Goal: Information Seeking & Learning: Learn about a topic

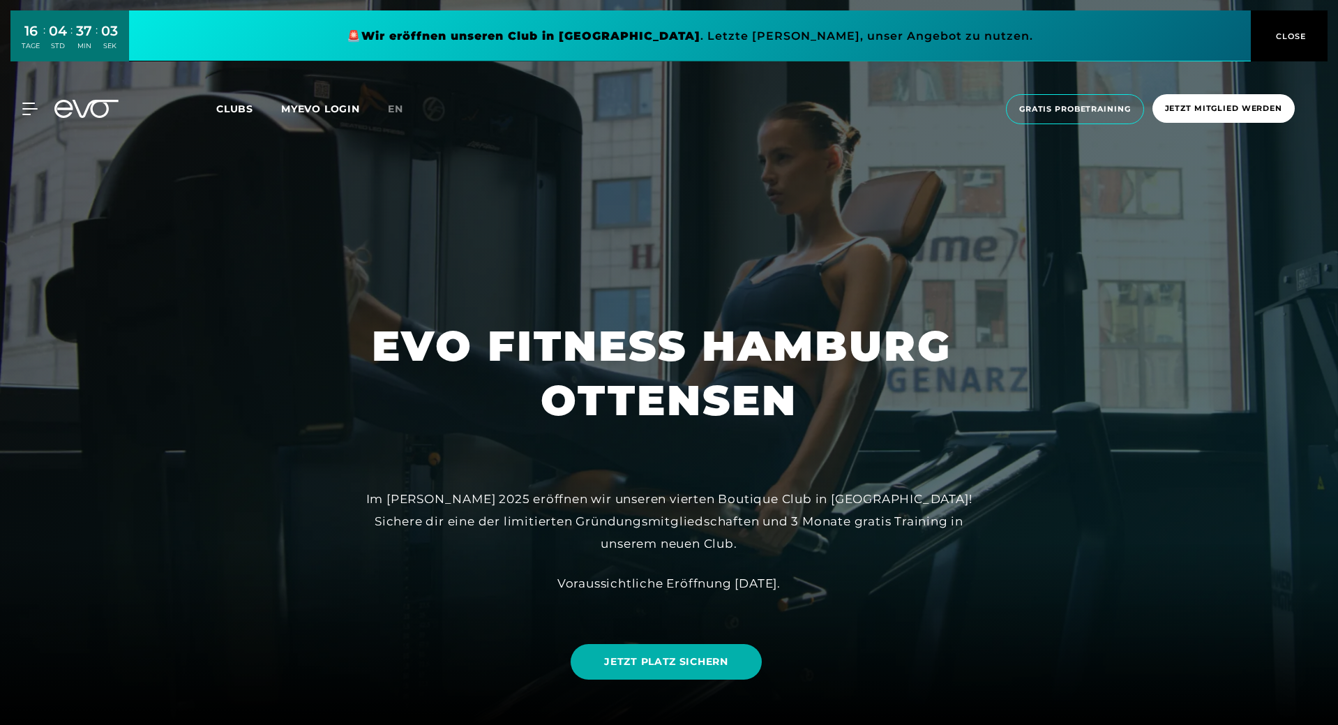
click at [811, 31] on link at bounding box center [690, 35] width 1122 height 51
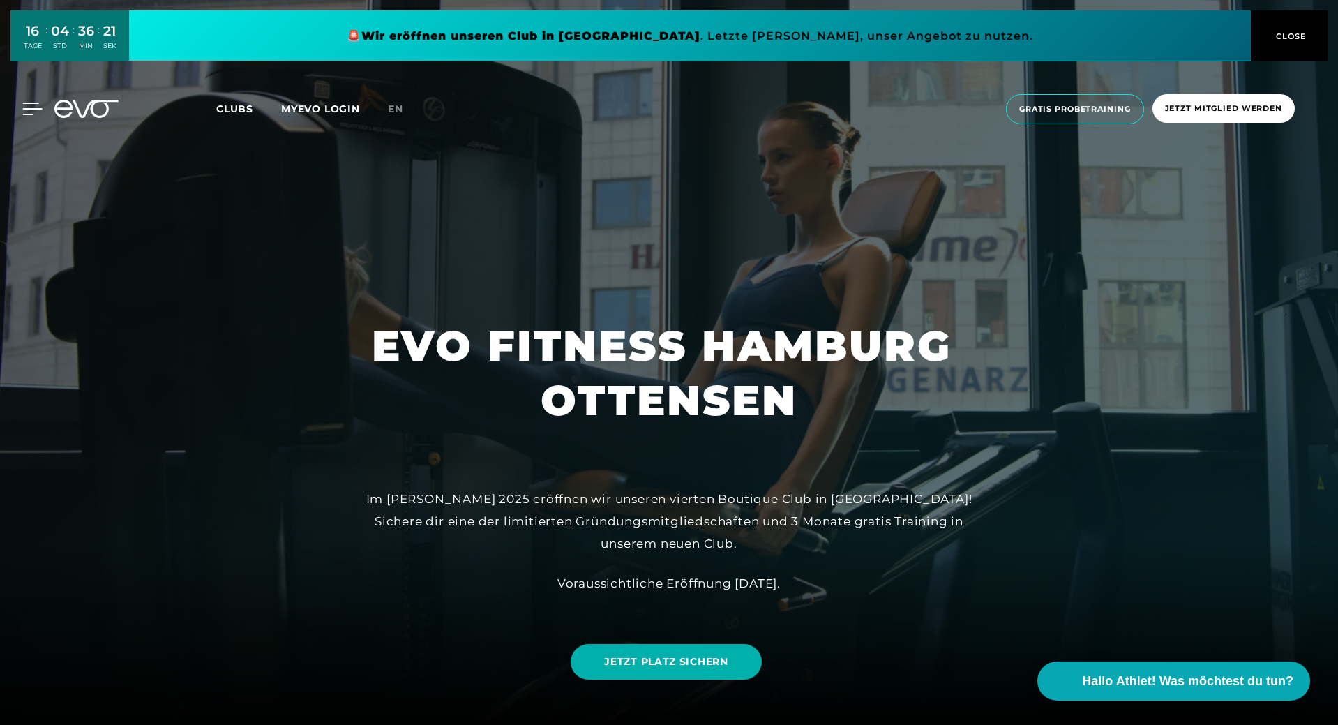
click at [13, 111] on div at bounding box center [22, 109] width 42 height 13
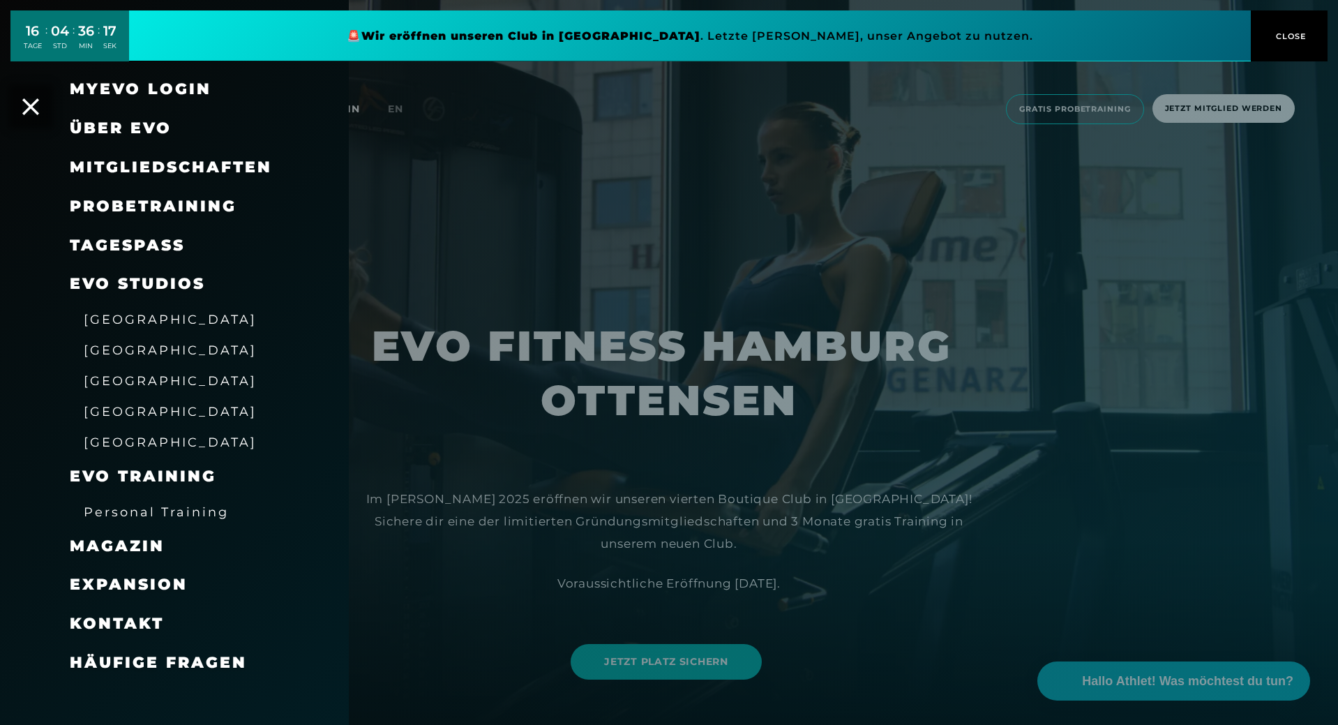
click at [151, 209] on span "Probetraining" at bounding box center [153, 206] width 167 height 19
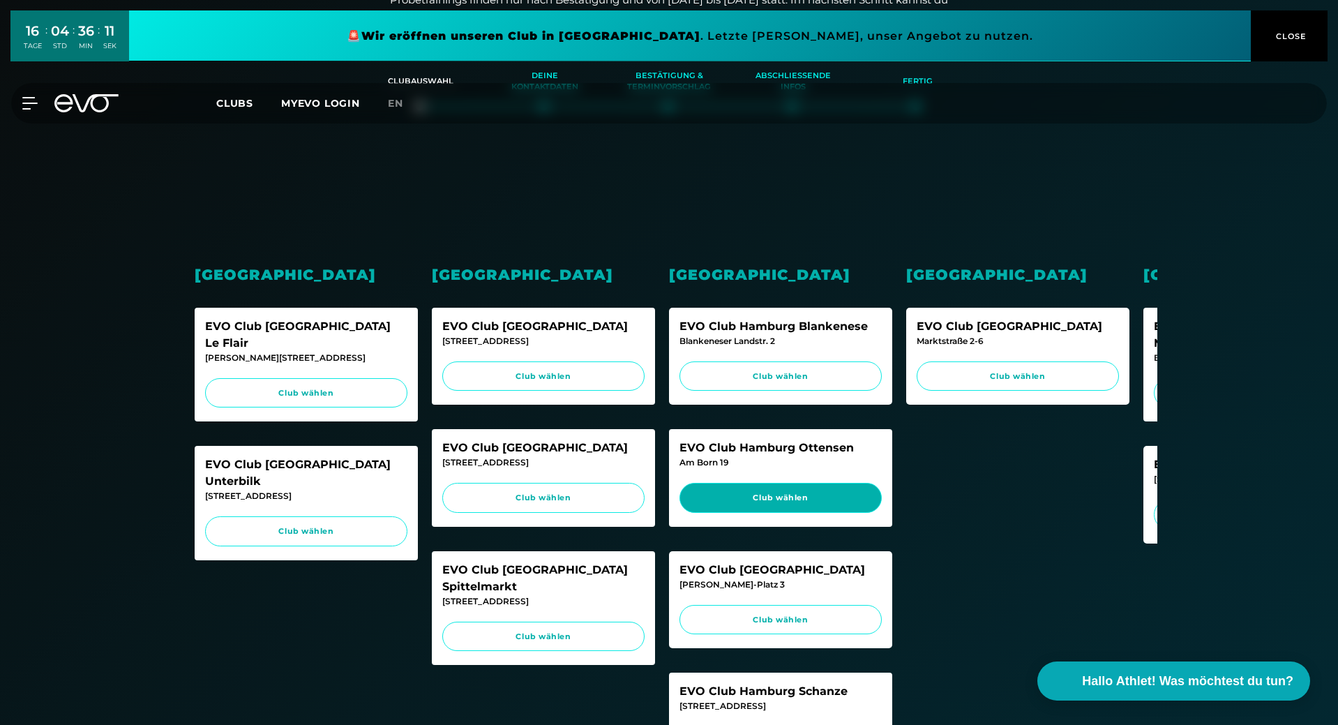
scroll to position [279, 0]
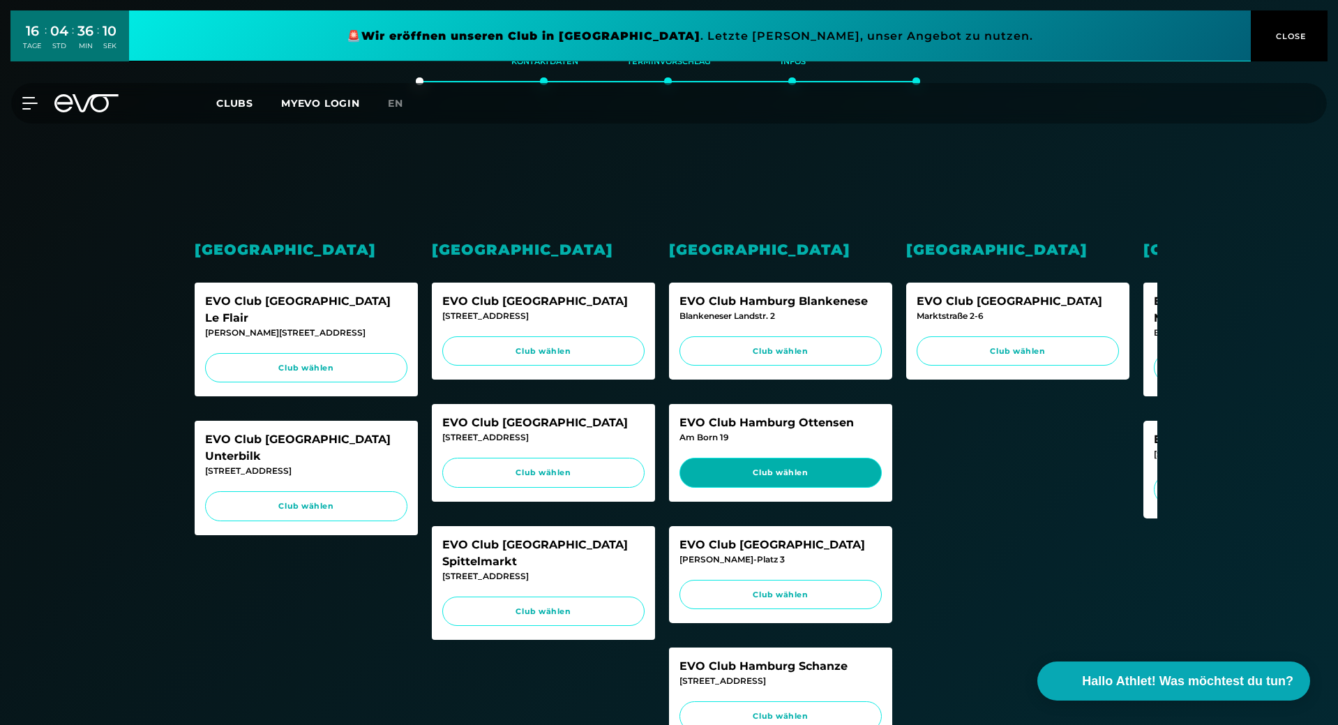
click at [836, 467] on span "Club wählen" at bounding box center [781, 473] width 176 height 12
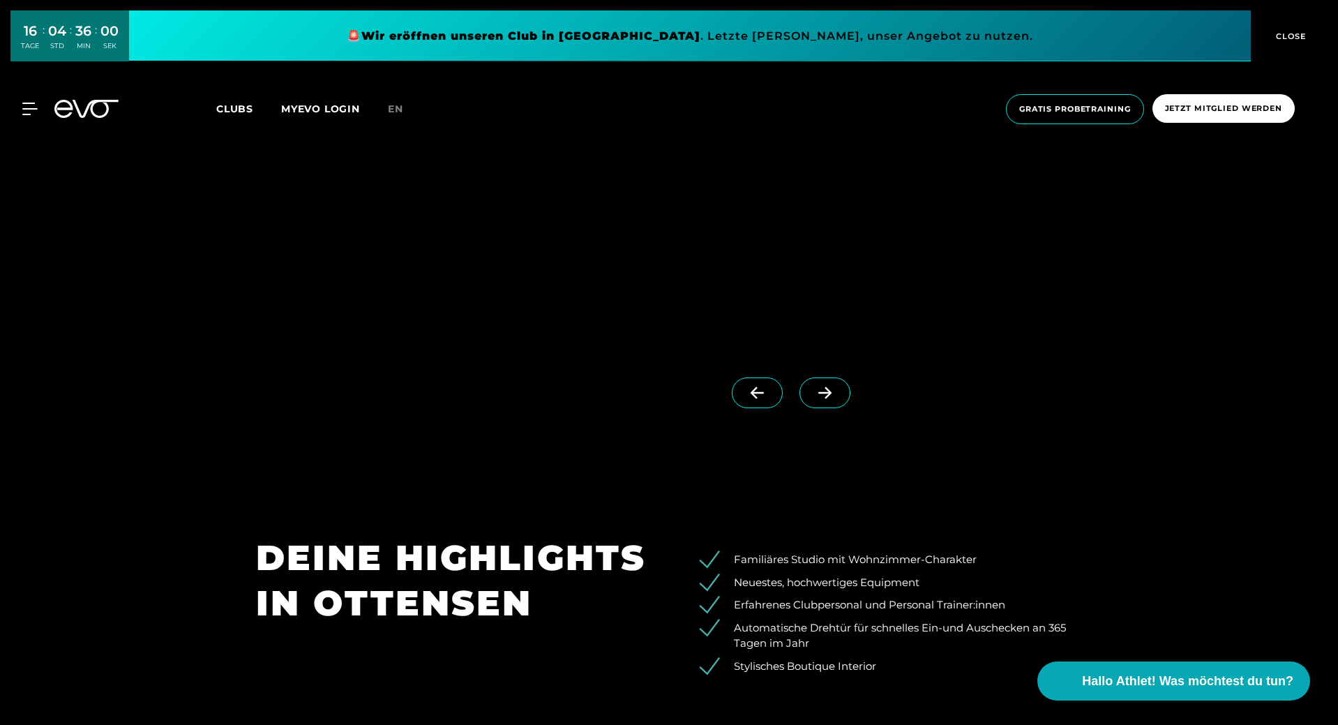
scroll to position [1744, 0]
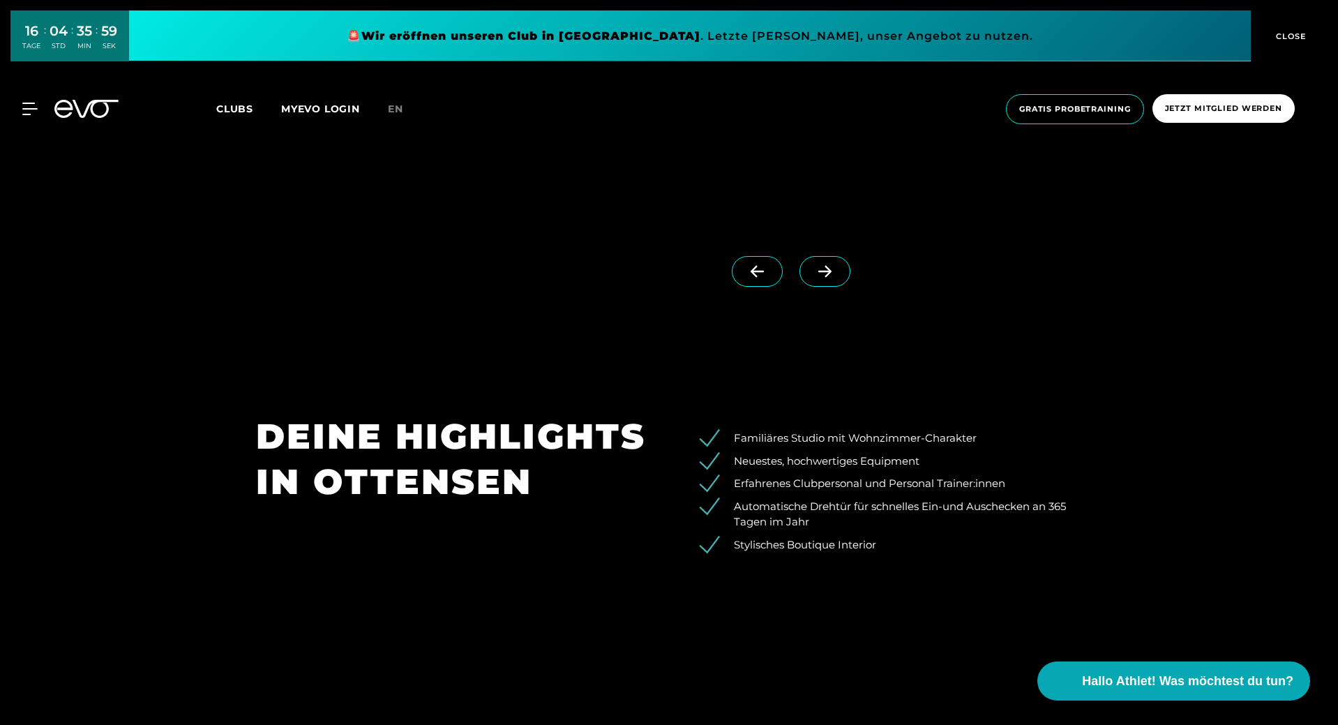
click at [818, 275] on icon at bounding box center [824, 272] width 13 height 12
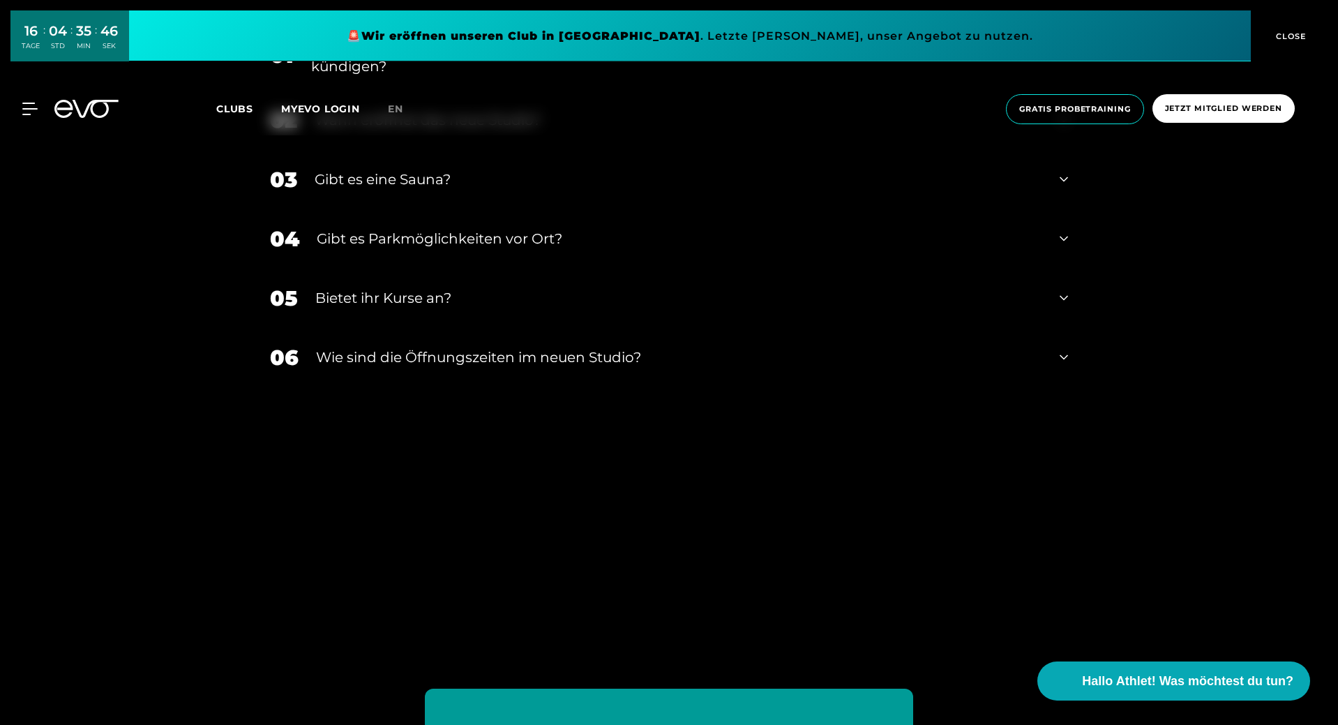
scroll to position [5161, 0]
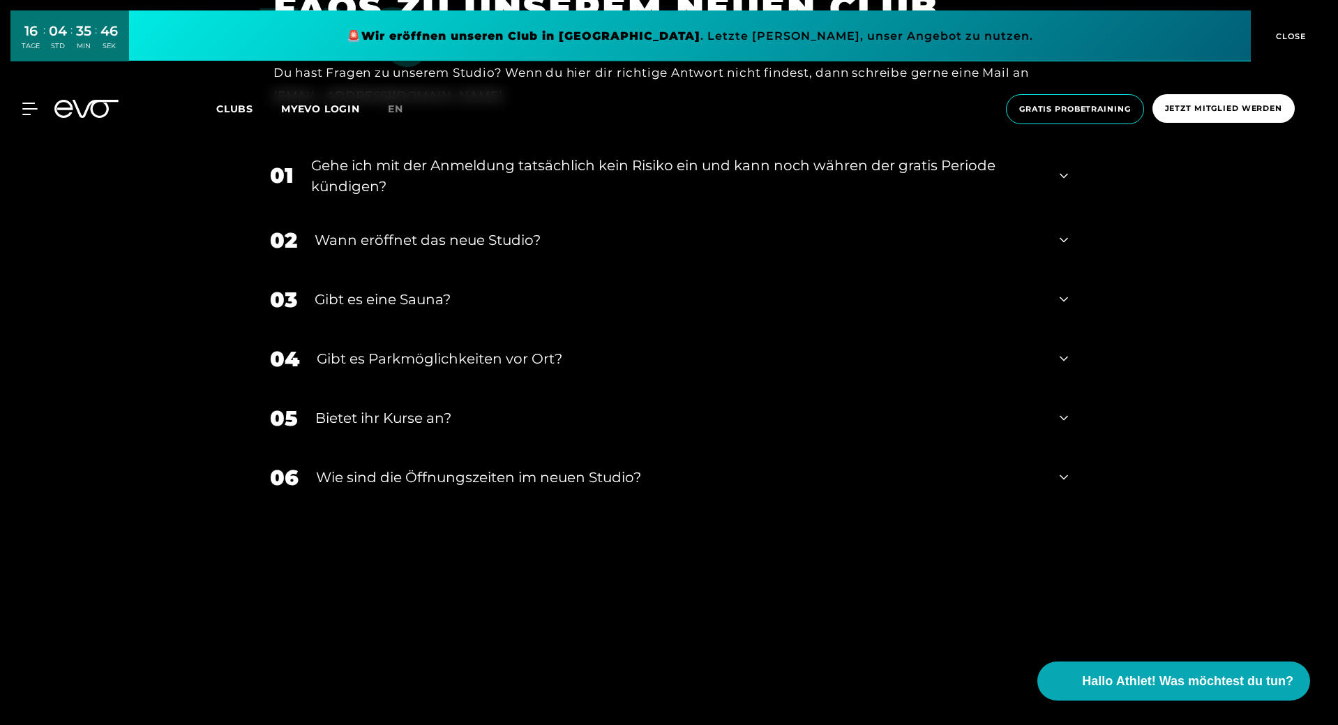
click at [454, 303] on div "Gibt es eine Sauna?" at bounding box center [678, 299] width 727 height 21
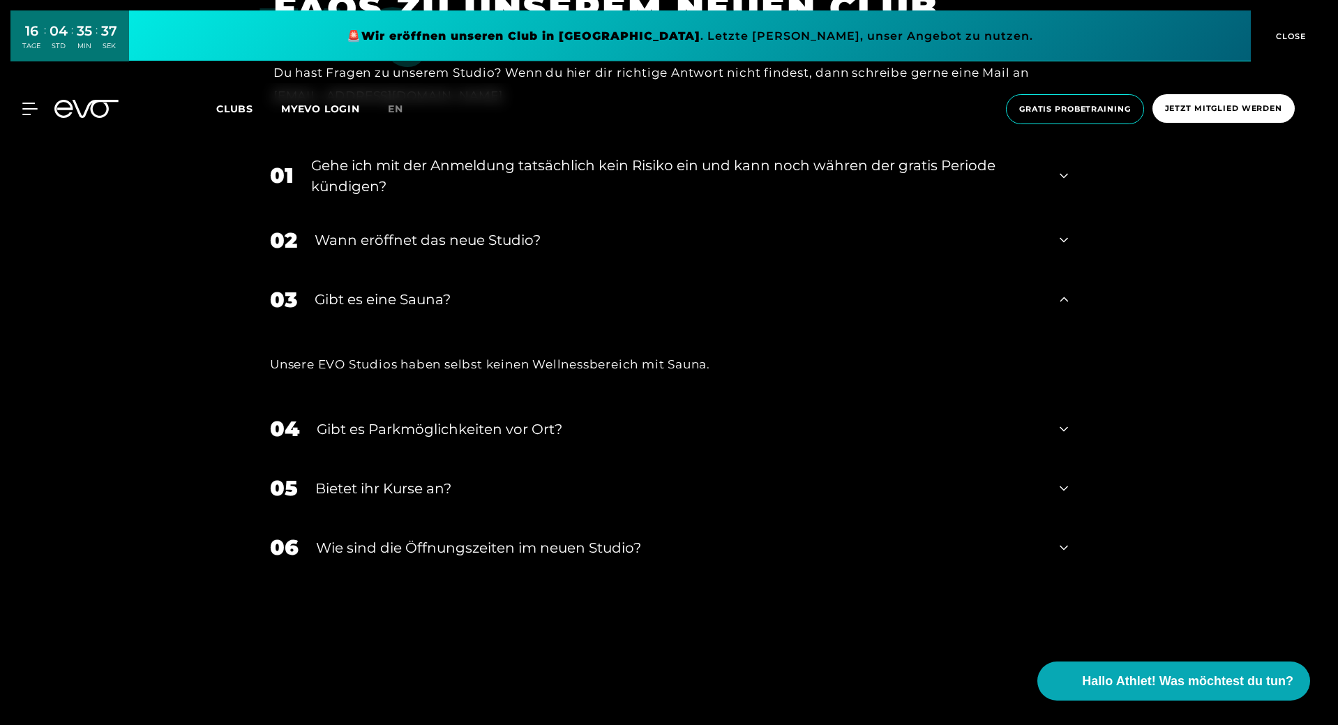
click at [545, 431] on div "Gibt es Parkmöglichkeiten vor Ort?" at bounding box center [679, 428] width 725 height 21
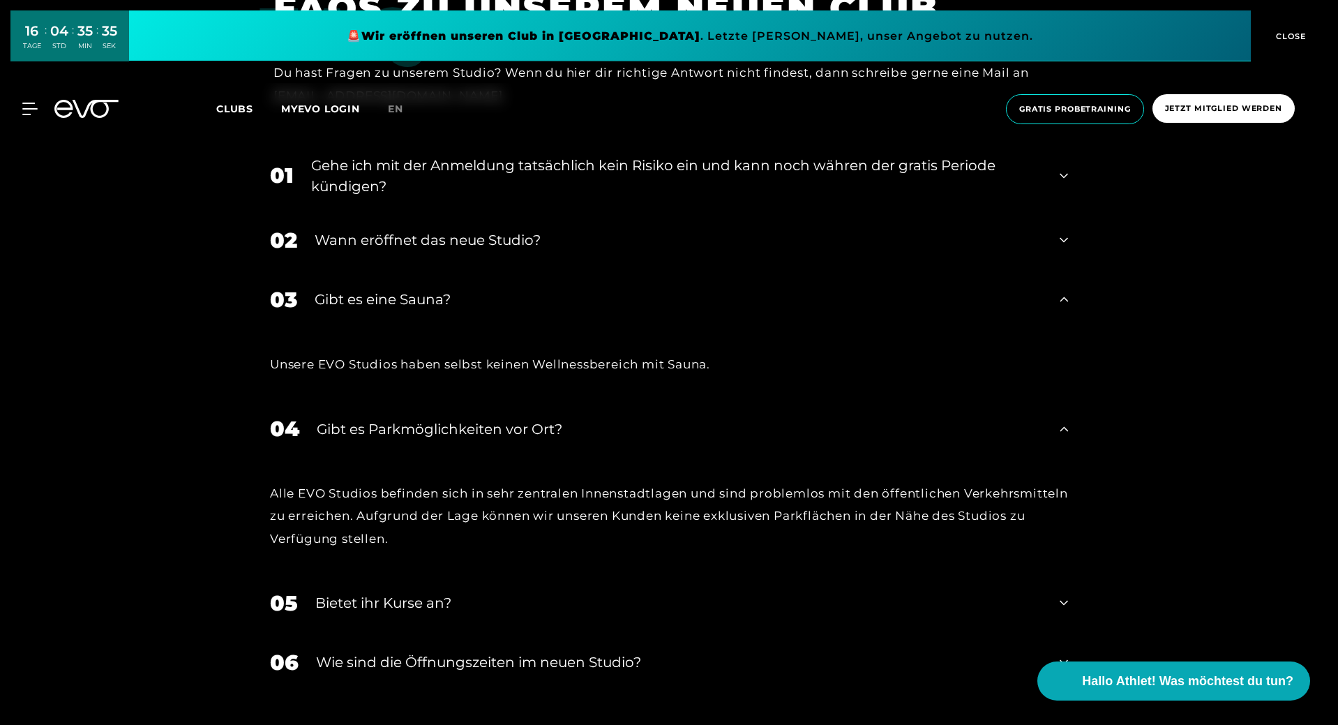
click at [544, 614] on div "05 Bietet ihr [DEMOGRAPHIC_DATA]?" at bounding box center [669, 602] width 826 height 59
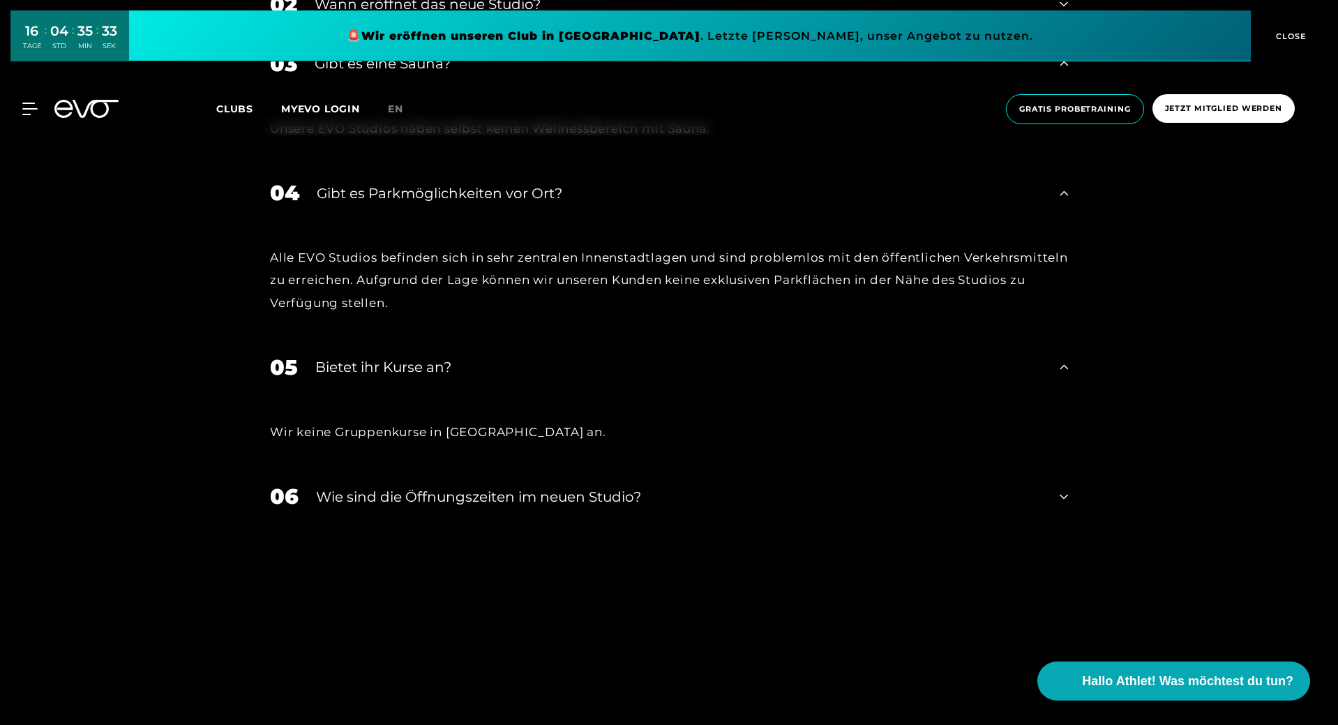
scroll to position [5650, 0]
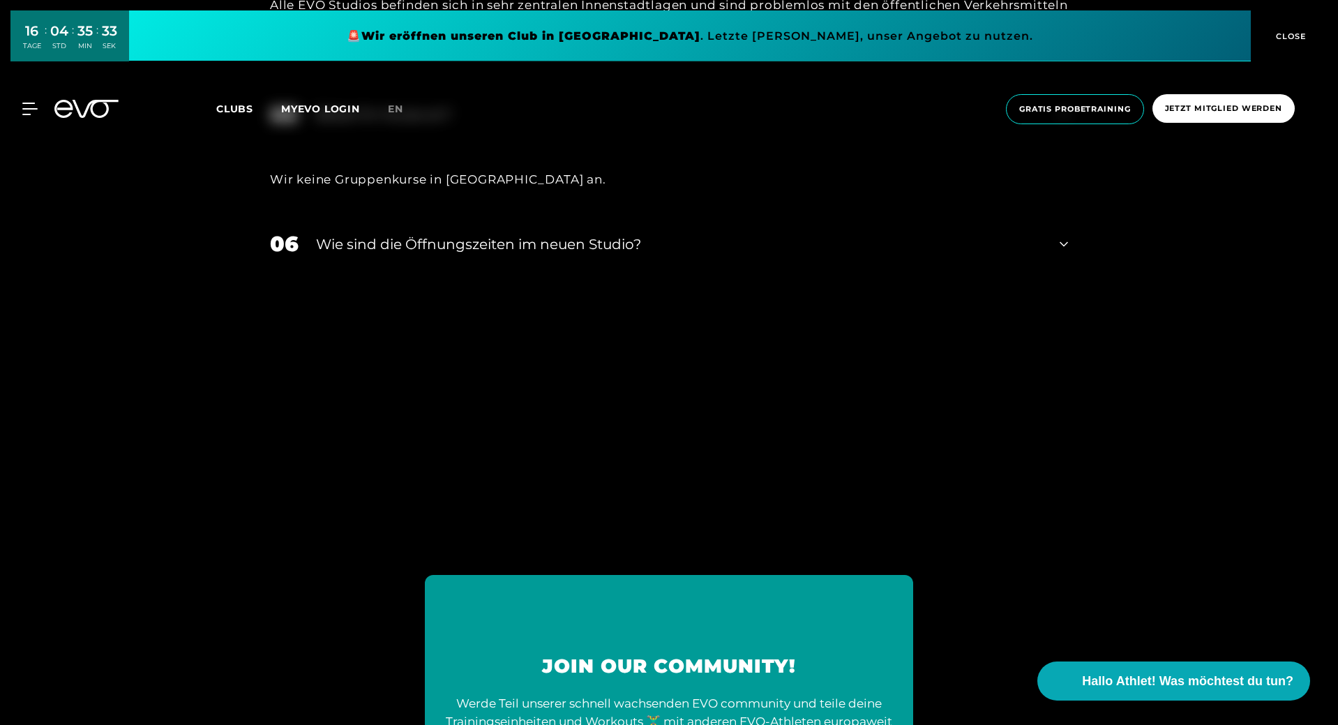
click at [581, 244] on div "​Wie sind die Öffnungszeiten im neuen Studio?" at bounding box center [679, 244] width 726 height 21
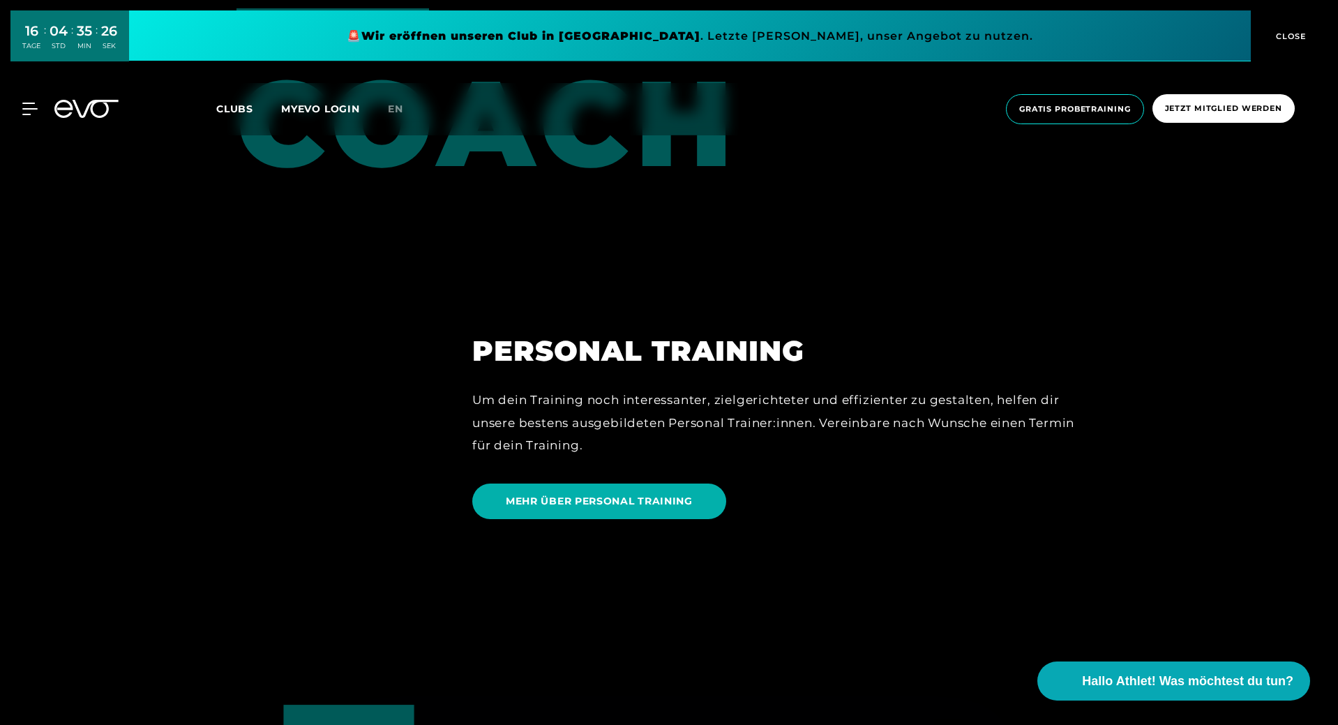
scroll to position [3605, 0]
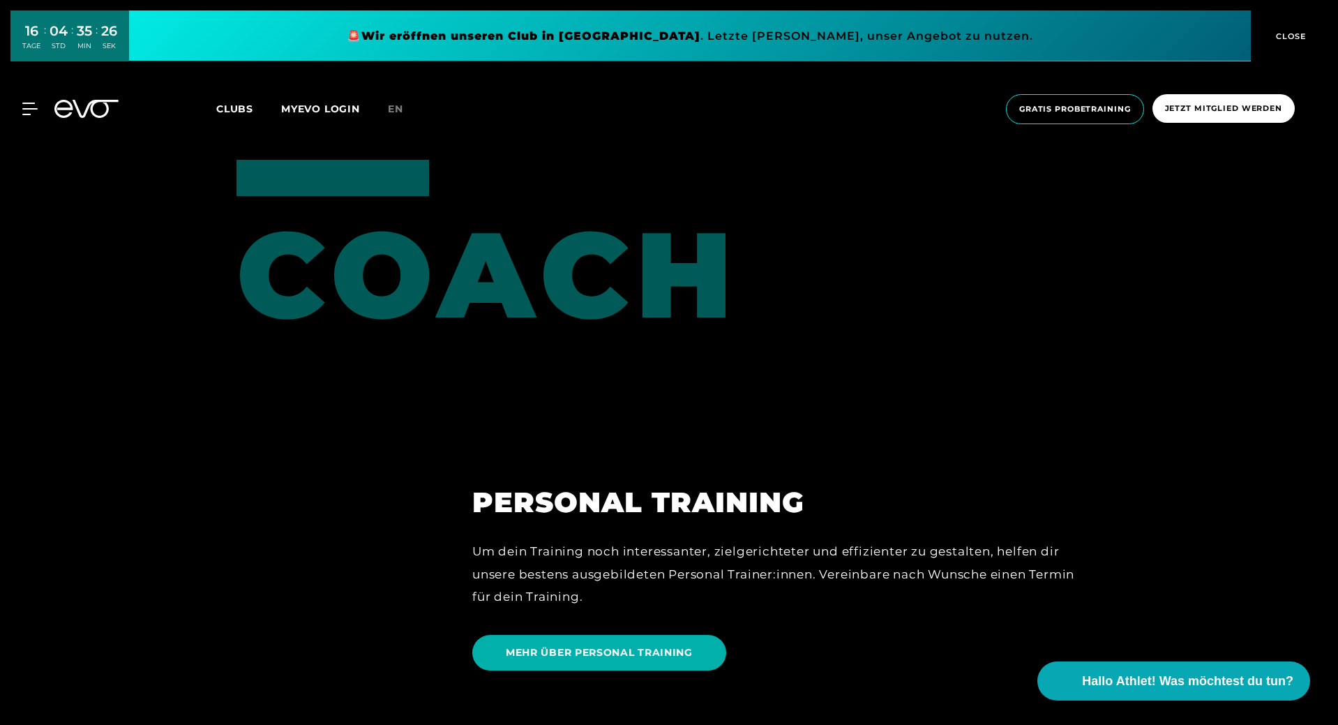
click at [26, 123] on div "MyEVO Login Über EVO Mitgliedschaften Probetraining TAGESPASS EVO Studios [GEOG…" at bounding box center [669, 109] width 1332 height 52
click at [219, 112] on span "Clubs" at bounding box center [234, 109] width 37 height 13
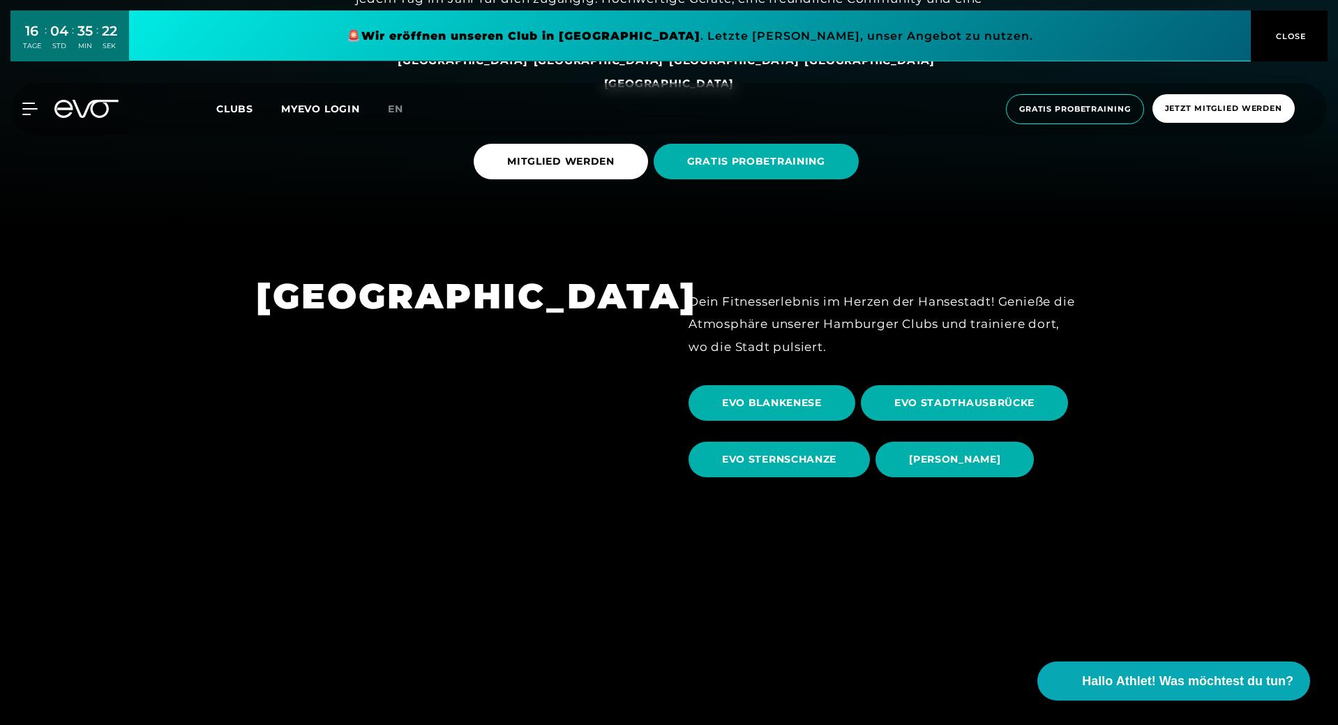
scroll to position [628, 0]
